Goal: Task Accomplishment & Management: Manage account settings

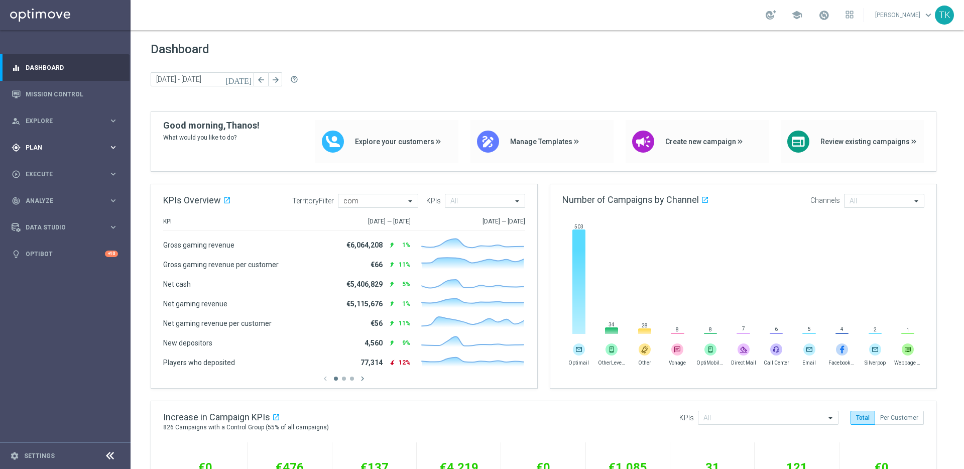
click at [112, 144] on icon "keyboard_arrow_right" at bounding box center [113, 148] width 10 height 10
click at [106, 199] on div "Templates" at bounding box center [68, 198] width 82 height 6
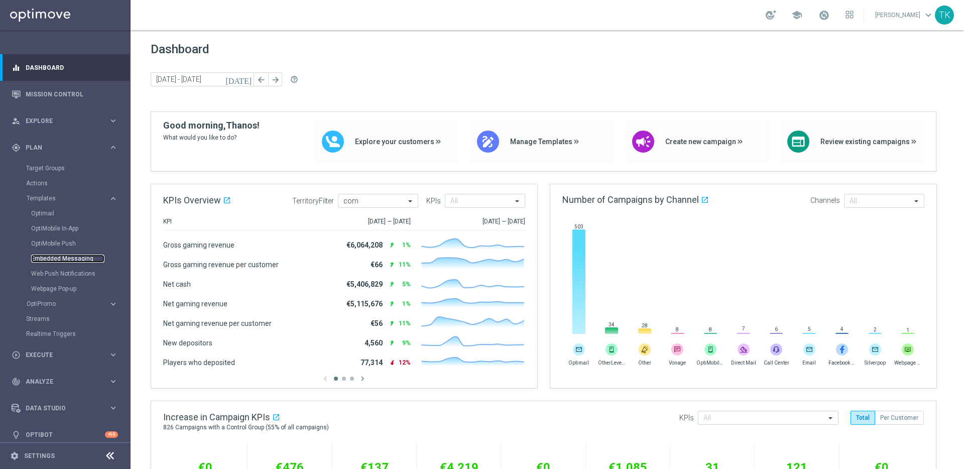
click at [63, 257] on link "Embedded Messaging" at bounding box center [67, 258] width 73 height 8
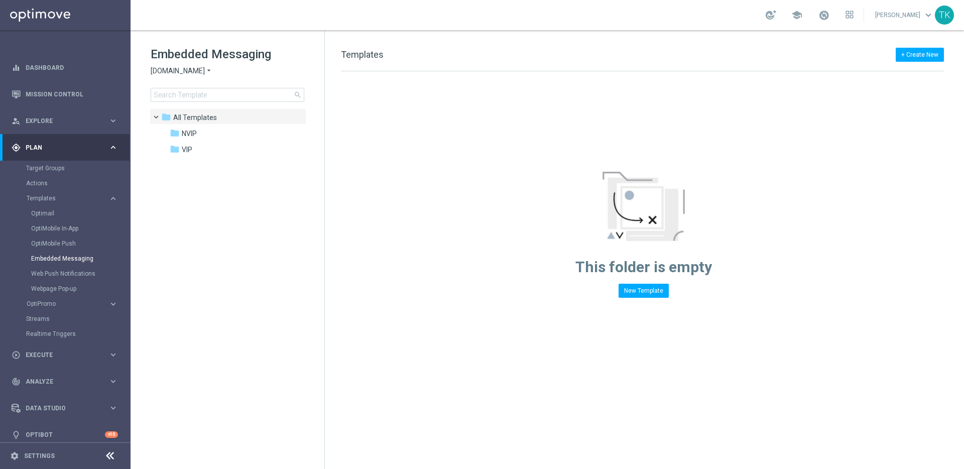
click at [195, 65] on div "Embedded Messaging Sorteonline.bet.br arrow_drop_down × Sorteonline.bet.br sear…" at bounding box center [238, 74] width 174 height 56
click at [192, 70] on span "Sorteonline.bet.br" at bounding box center [178, 71] width 54 height 10
click at [198, 104] on div "Lottoland" at bounding box center [188, 106] width 75 height 12
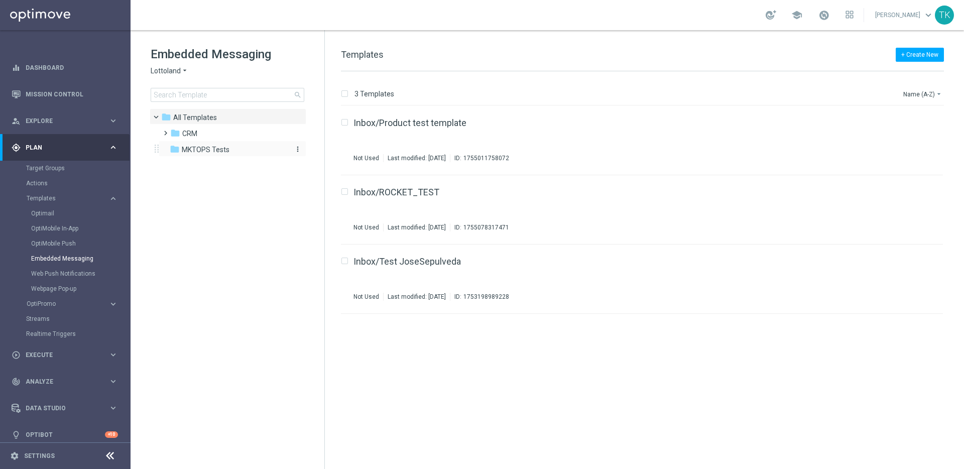
click at [215, 149] on span "MKTOPS Tests" at bounding box center [206, 149] width 48 height 9
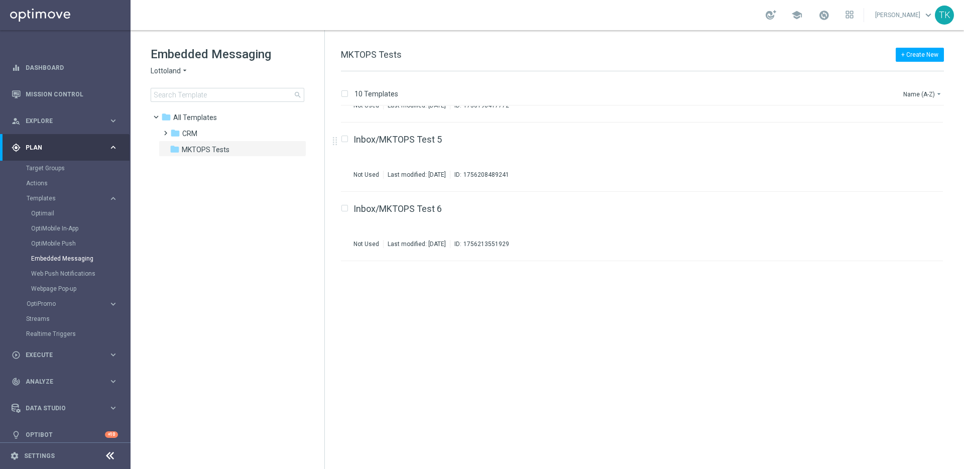
scroll to position [7, 0]
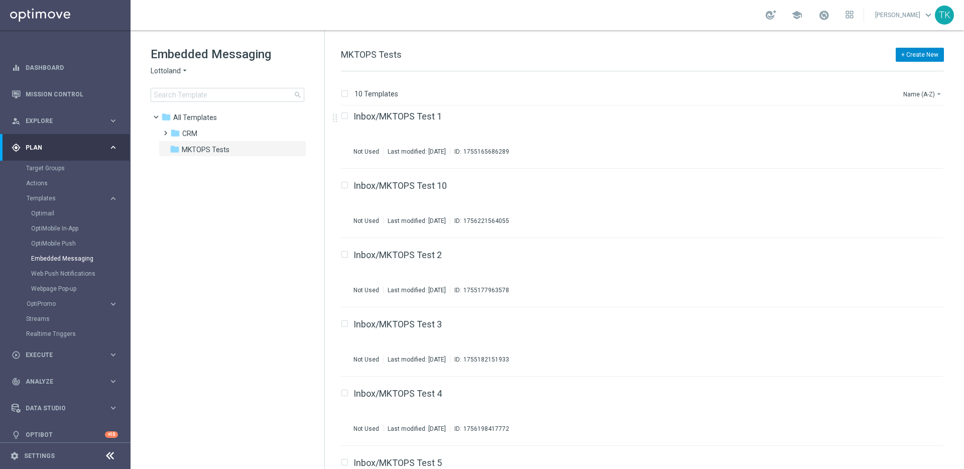
click at [927, 53] on button "+ Create New" at bounding box center [919, 55] width 48 height 14
click at [913, 72] on div "New Template" at bounding box center [905, 72] width 68 height 7
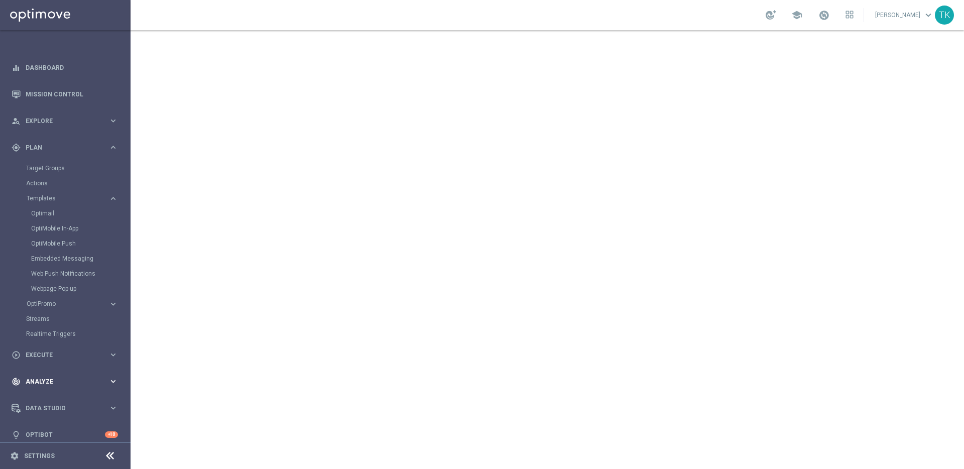
click at [108, 381] on icon "keyboard_arrow_right" at bounding box center [113, 381] width 10 height 10
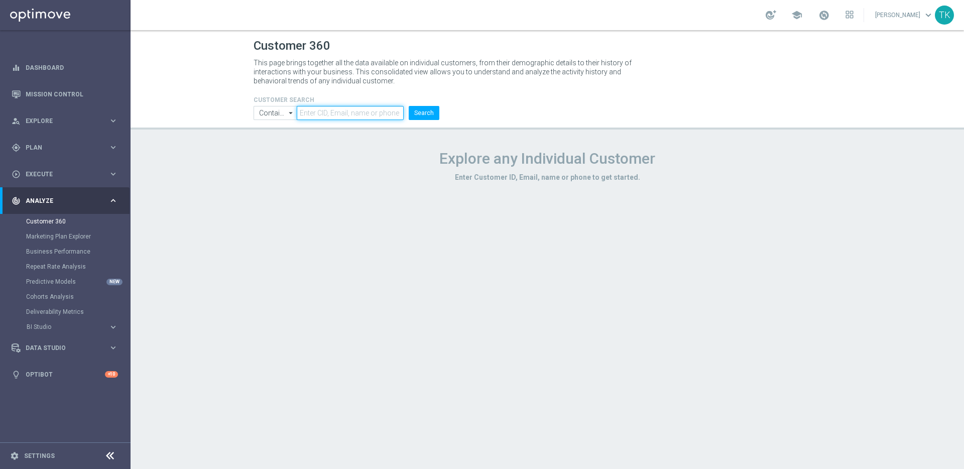
click at [346, 111] on input "text" at bounding box center [350, 113] width 107 height 14
paste input "16121522"
type input "16121522"
click at [423, 115] on button "Search" at bounding box center [424, 113] width 31 height 14
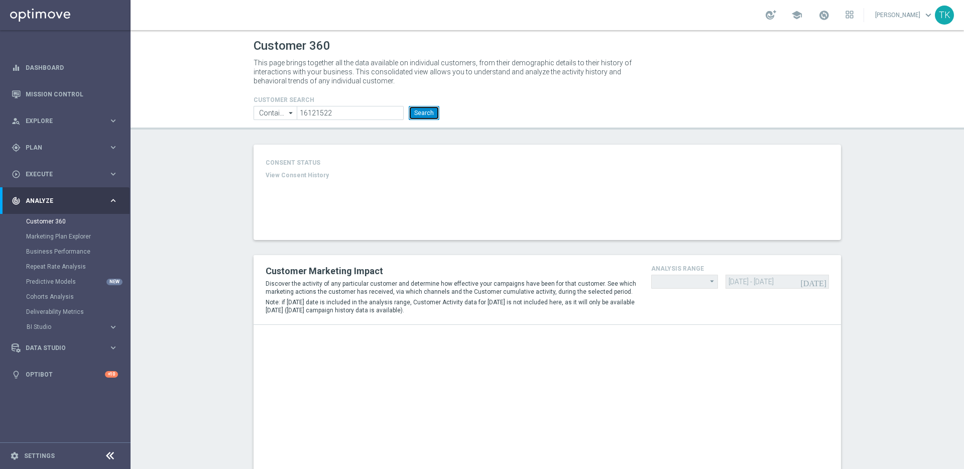
type input "Last 30 days"
type input "Deposit Amount"
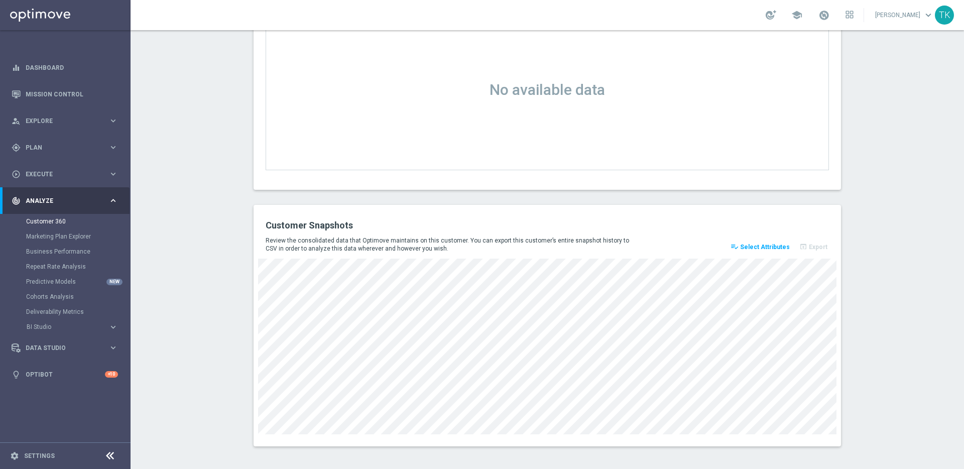
scroll to position [1275, 0]
click at [757, 244] on span "Select Attributes" at bounding box center [765, 244] width 50 height 7
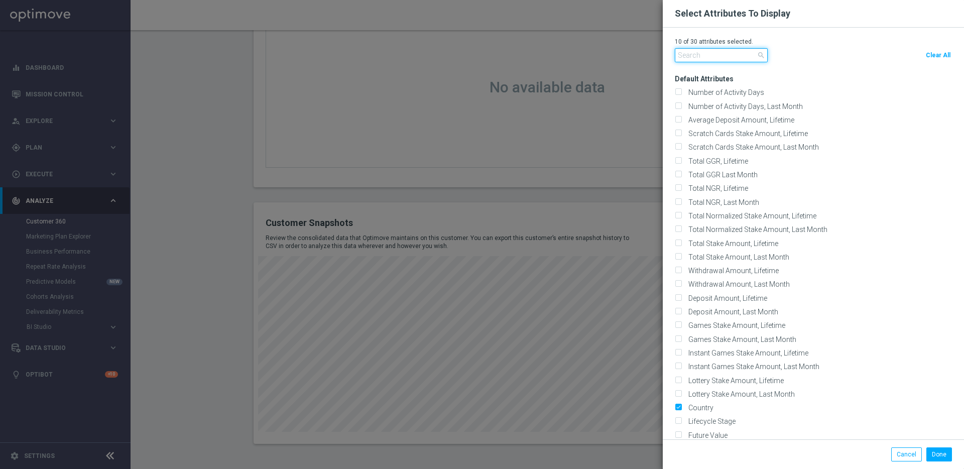
click at [712, 55] on input "text" at bounding box center [721, 55] width 93 height 14
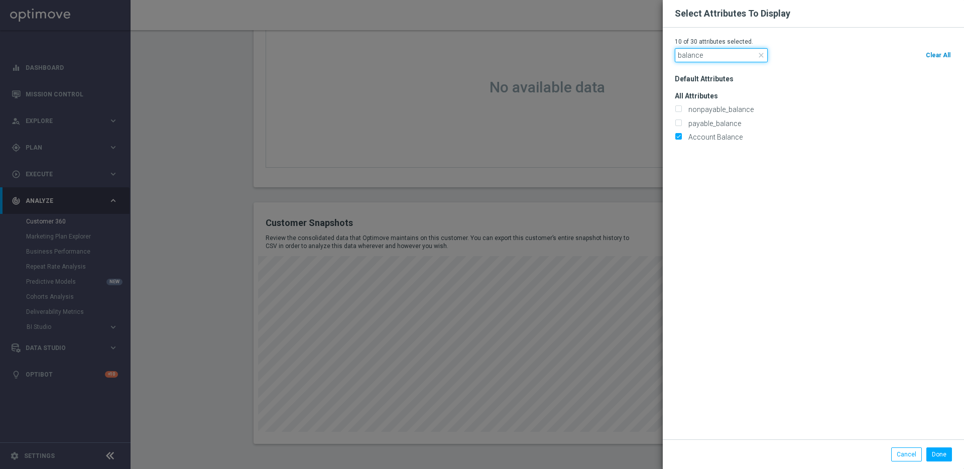
type input "balance"
click at [937, 54] on span "Clear All" at bounding box center [937, 55] width 25 height 7
click at [678, 138] on input "Account Balance" at bounding box center [678, 138] width 7 height 7
checkbox input "true"
click at [938, 457] on button "Done" at bounding box center [939, 454] width 26 height 14
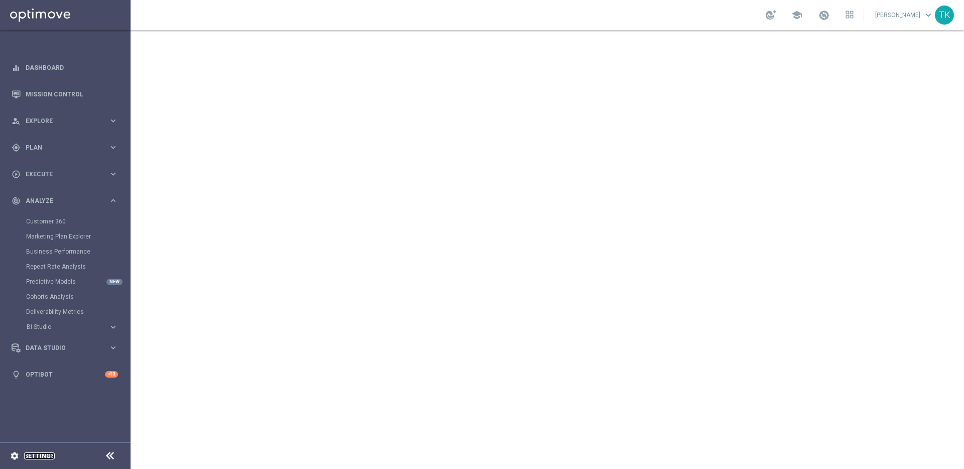
click at [41, 457] on link "Settings" at bounding box center [39, 456] width 31 height 6
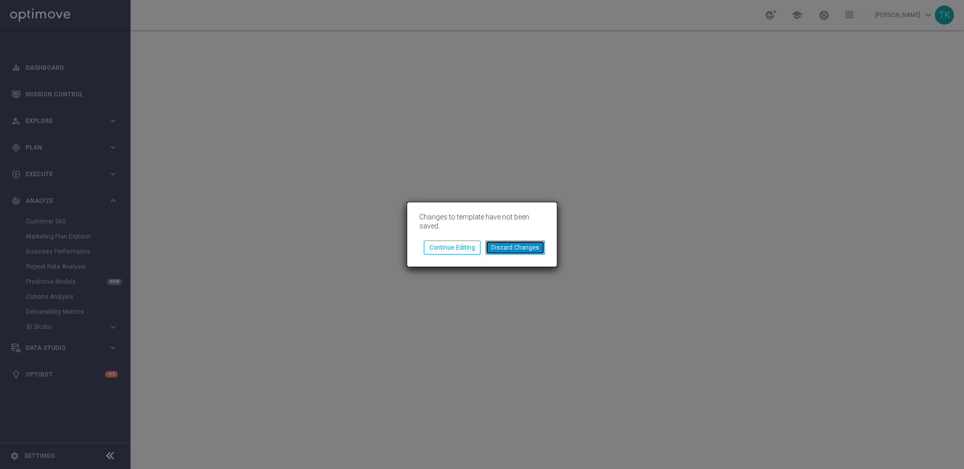
click at [516, 252] on button "Discard Changes" at bounding box center [514, 247] width 59 height 14
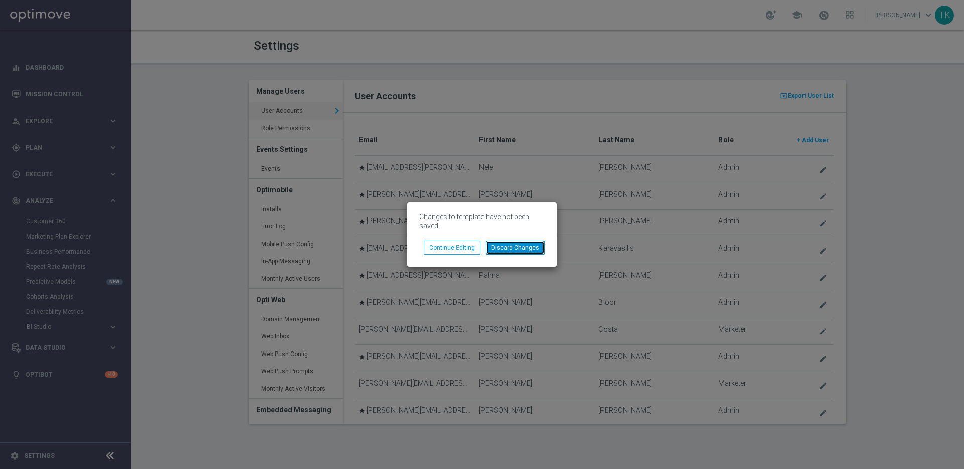
click at [528, 249] on button "Discard Changes" at bounding box center [514, 247] width 59 height 14
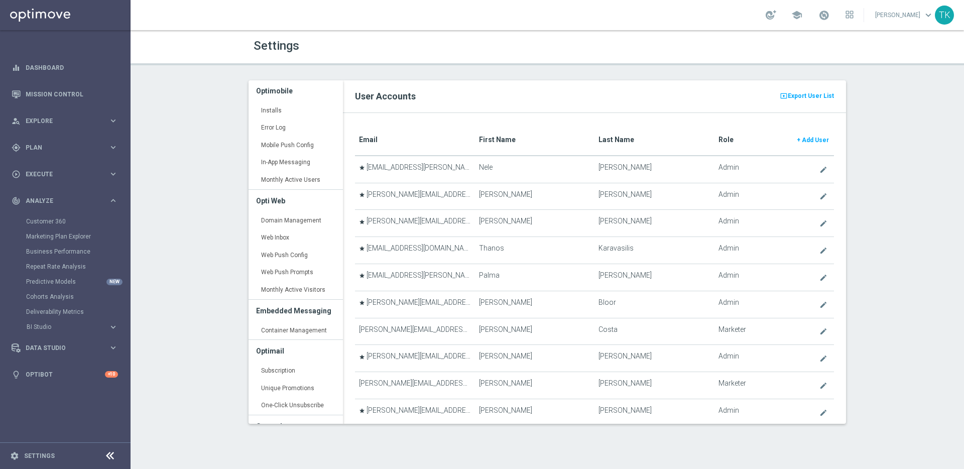
scroll to position [142, 0]
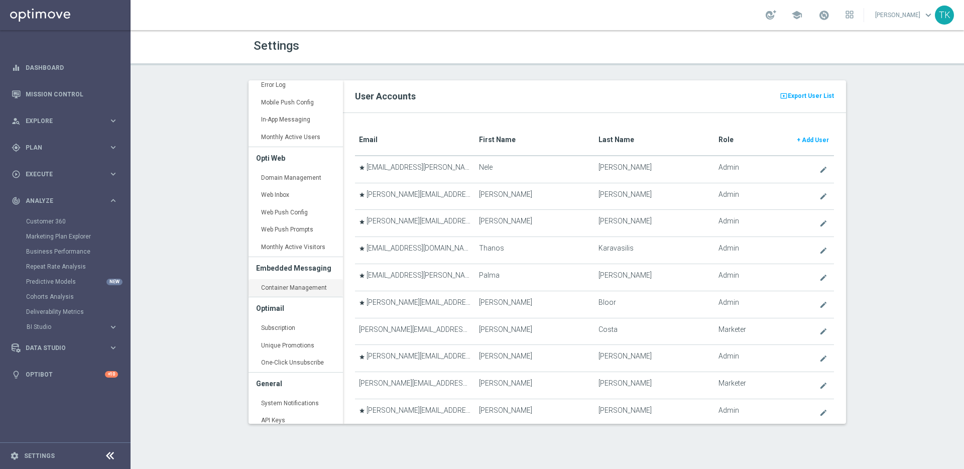
click at [299, 288] on link "Container Management keyboard_arrow_right" at bounding box center [295, 288] width 94 height 18
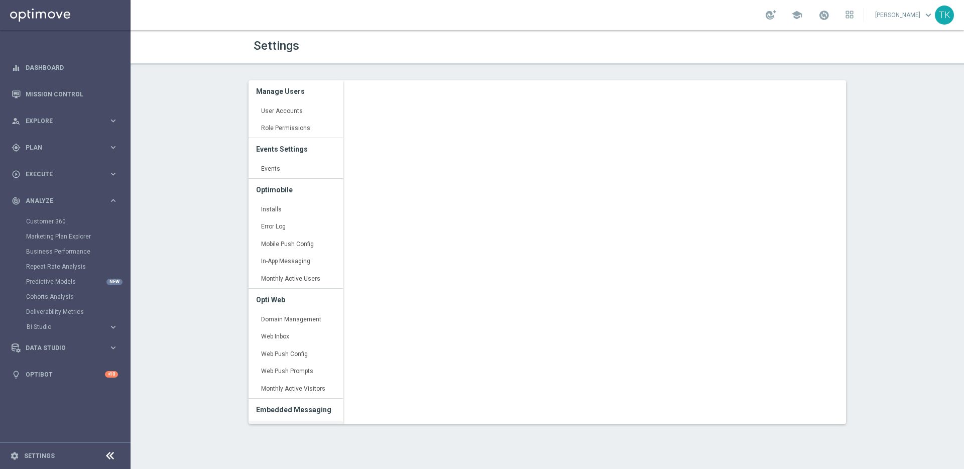
scroll to position [174, 0]
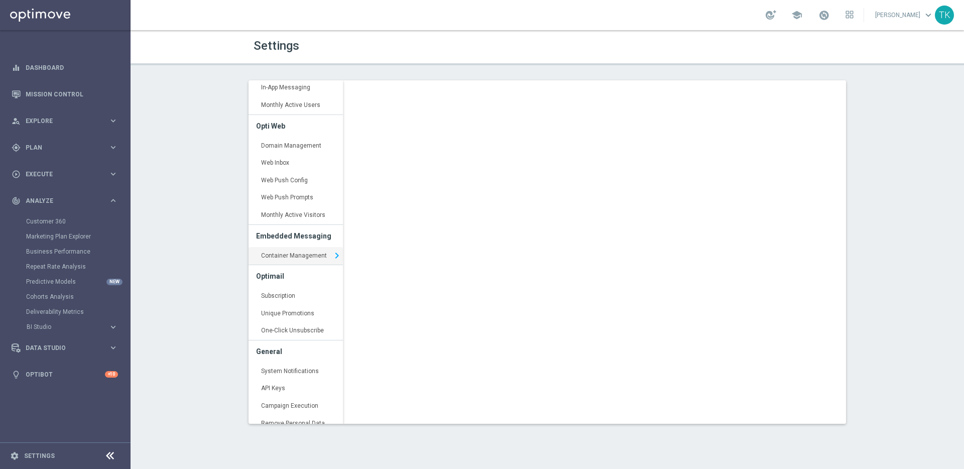
click at [295, 255] on link "Container Management keyboard_arrow_right" at bounding box center [295, 256] width 94 height 18
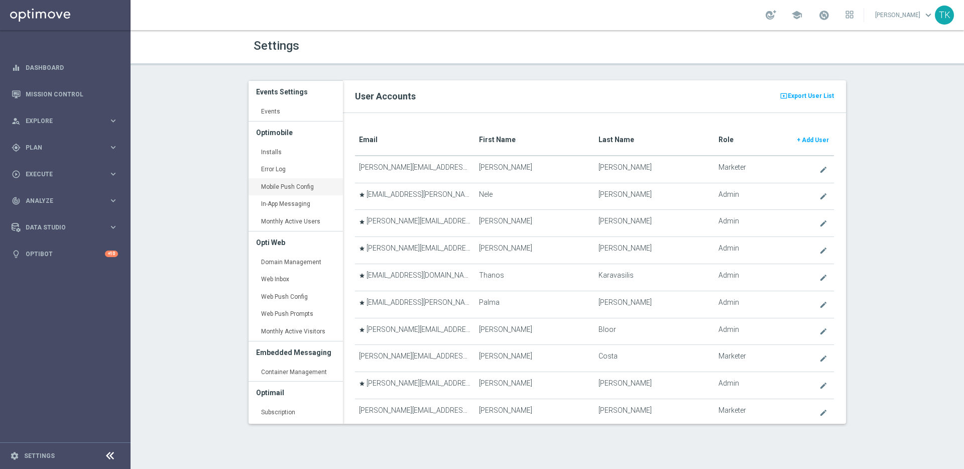
scroll to position [171, 0]
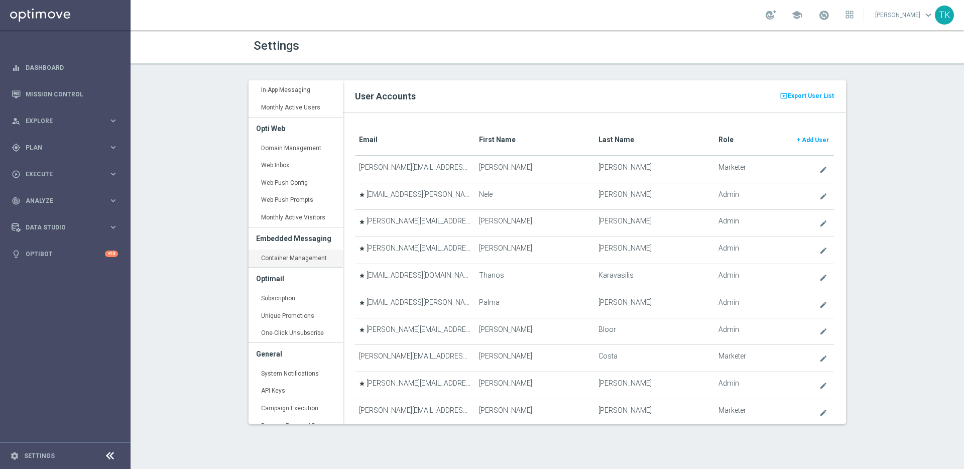
click at [294, 258] on link "Container Management keyboard_arrow_right" at bounding box center [295, 258] width 94 height 18
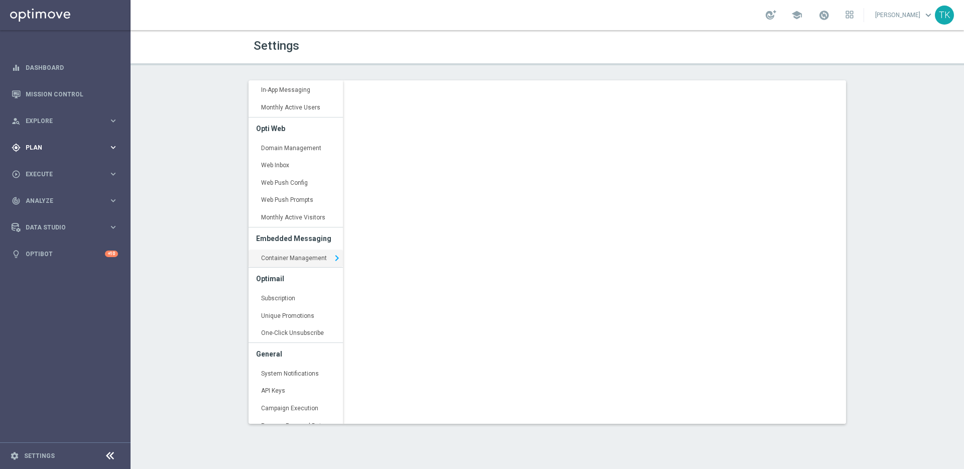
click at [68, 150] on span "Plan" at bounding box center [67, 148] width 83 height 6
click at [111, 197] on icon "keyboard_arrow_right" at bounding box center [113, 199] width 10 height 10
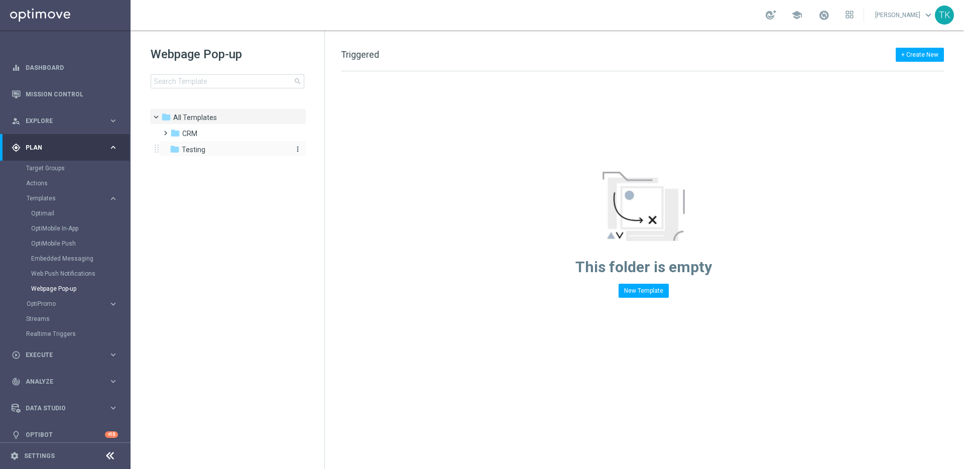
click at [207, 148] on div "folder Testing" at bounding box center [227, 150] width 115 height 12
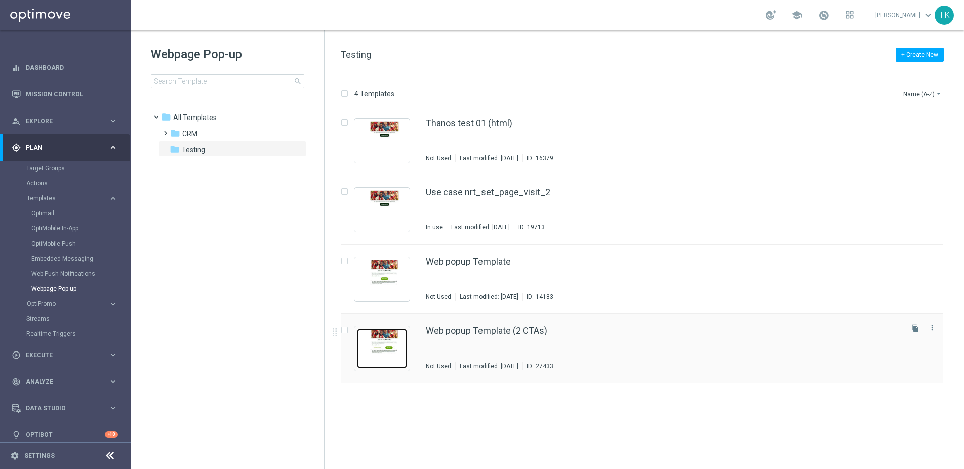
click at [387, 339] on img "Press SPACE to select this row." at bounding box center [382, 348] width 50 height 39
click at [390, 145] on img "Press SPACE to select this row." at bounding box center [382, 140] width 50 height 39
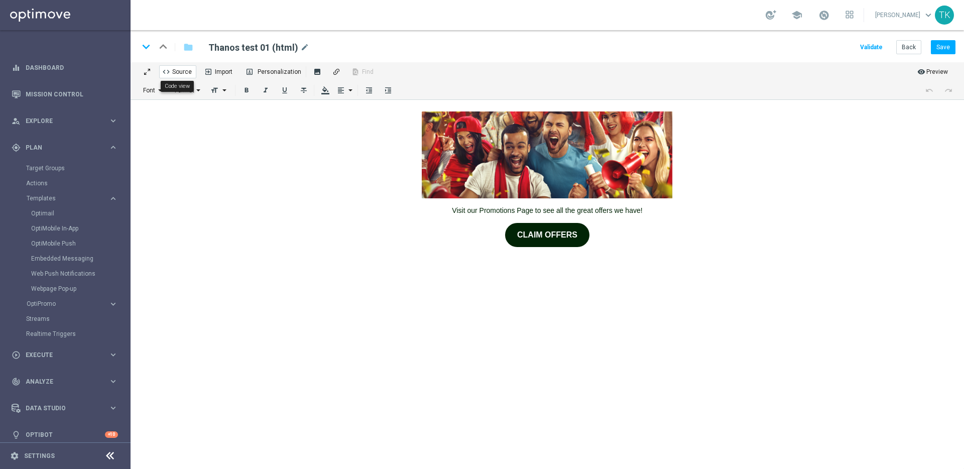
click at [181, 73] on span "Source" at bounding box center [180, 71] width 23 height 10
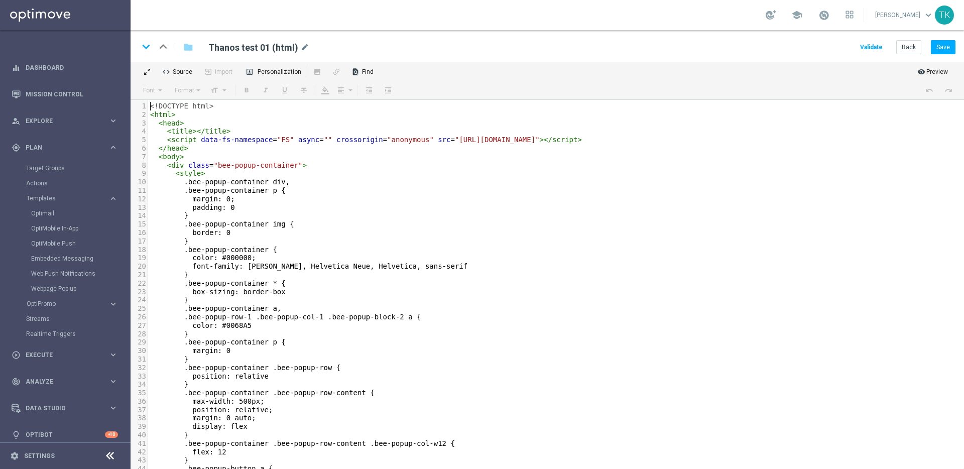
type textarea "<script data-fs-namespace="FS" async="" crossorigin="anonymous" src="[URL][DOMA…"
click at [346, 141] on span "crossorigin" at bounding box center [359, 140] width 47 height 8
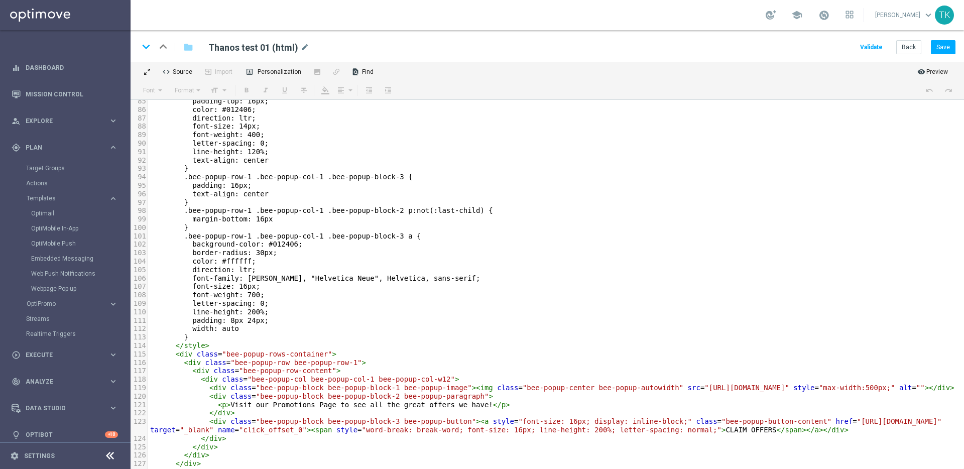
scroll to position [756, 0]
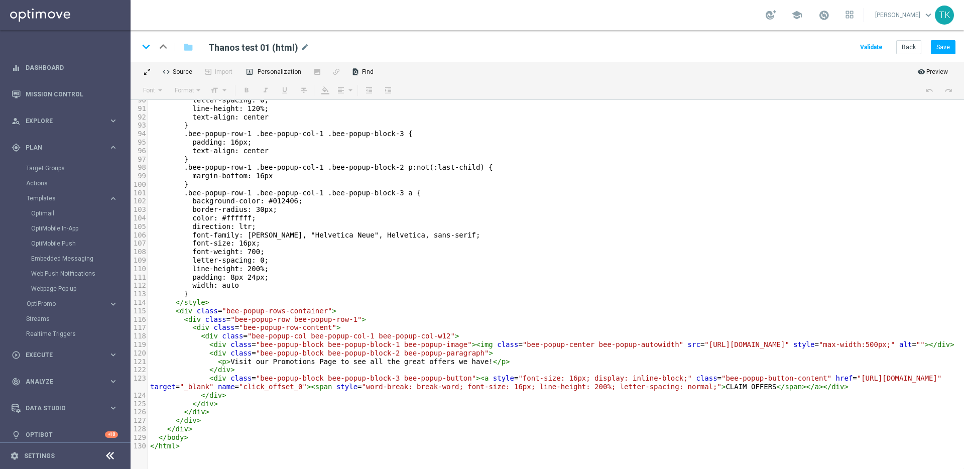
click at [273, 433] on pre "</ div >" at bounding box center [556, 429] width 816 height 9
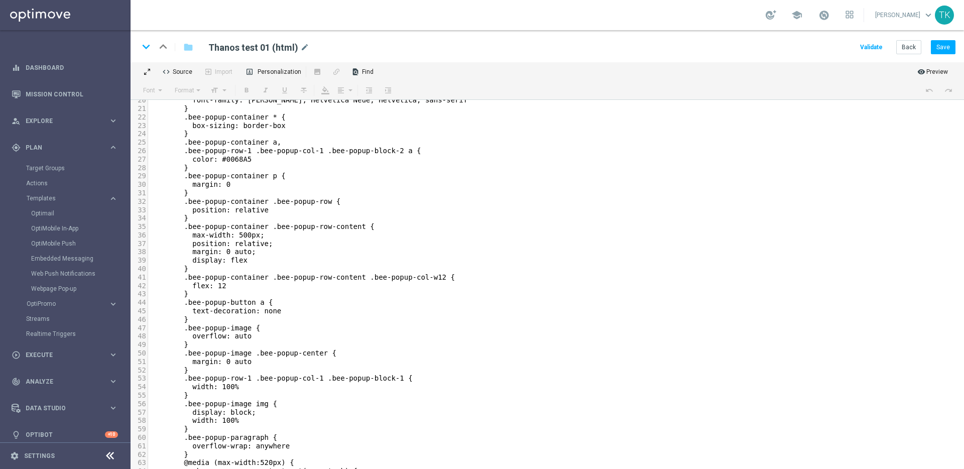
scroll to position [172, 0]
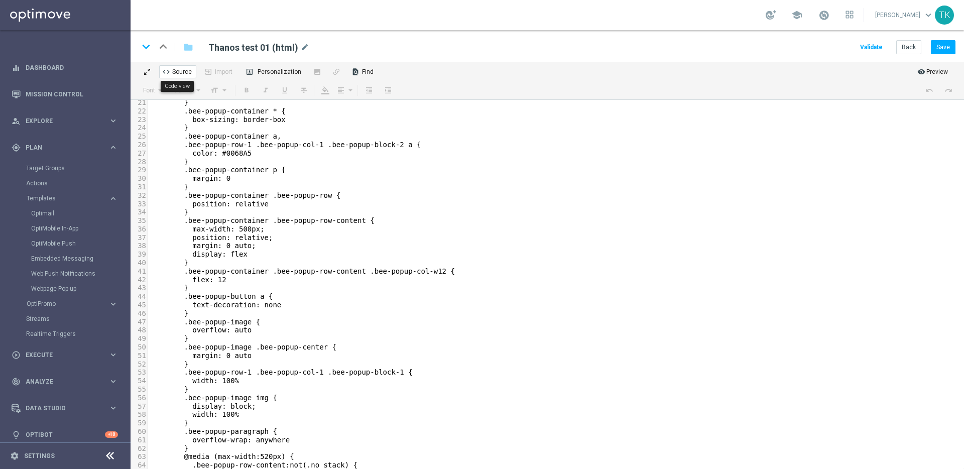
click at [172, 70] on span "Source" at bounding box center [180, 71] width 23 height 10
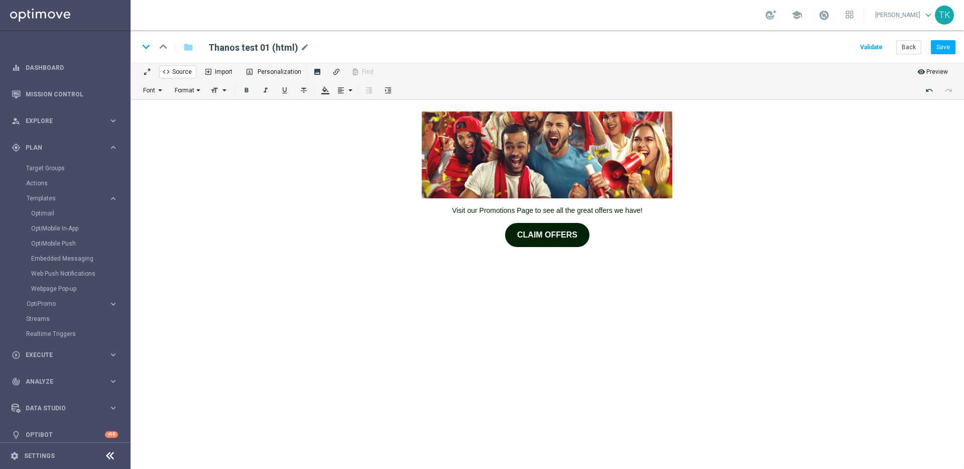
scroll to position [0, 0]
click at [39, 455] on link "Settings" at bounding box center [39, 456] width 31 height 6
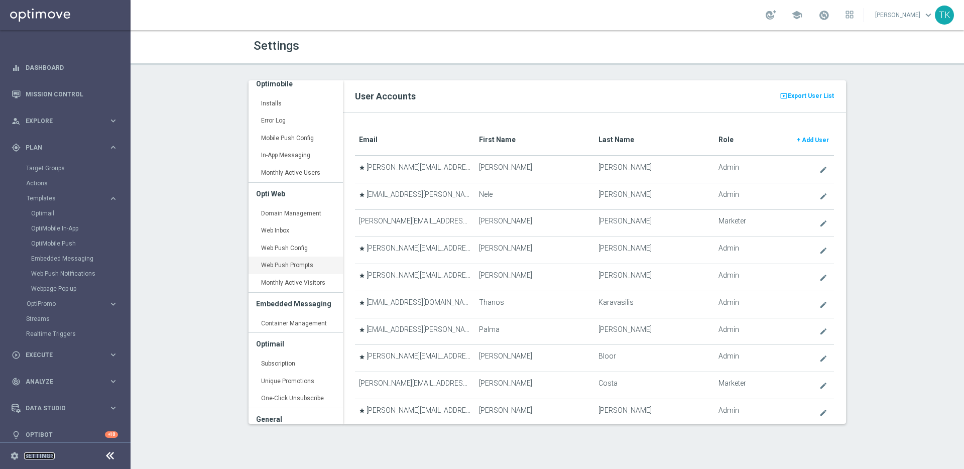
scroll to position [143, 0]
click at [289, 189] on link "Web Inbox keyboard_arrow_right" at bounding box center [295, 194] width 94 height 18
